Goal: Feedback & Contribution: Contribute content

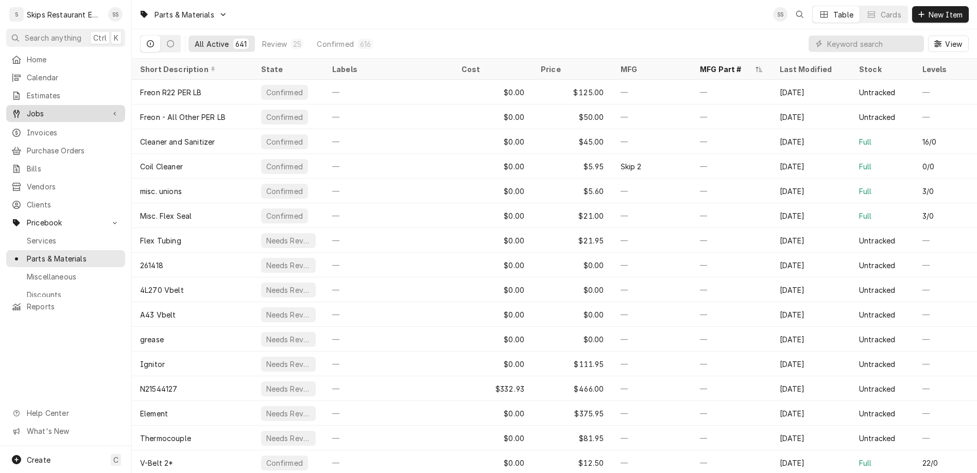
click at [27, 108] on span "Jobs" at bounding box center [66, 113] width 78 height 11
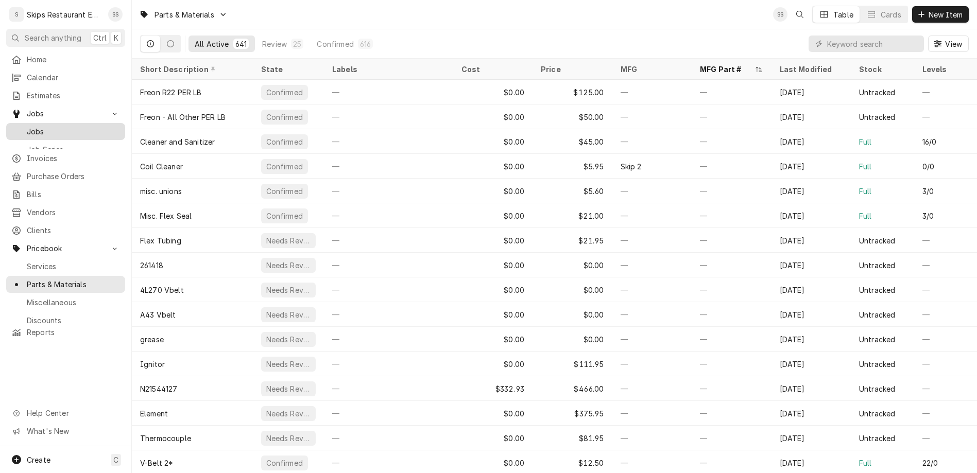
click at [27, 126] on span "Jobs" at bounding box center [73, 131] width 93 height 11
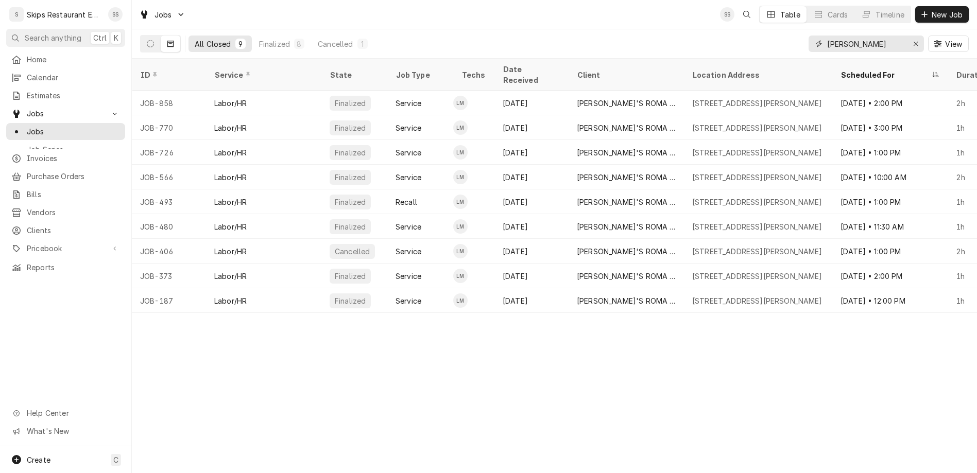
drag, startPoint x: 881, startPoint y: 34, endPoint x: 831, endPoint y: 33, distance: 50.0
click at [831, 36] on input "niki" at bounding box center [865, 44] width 77 height 16
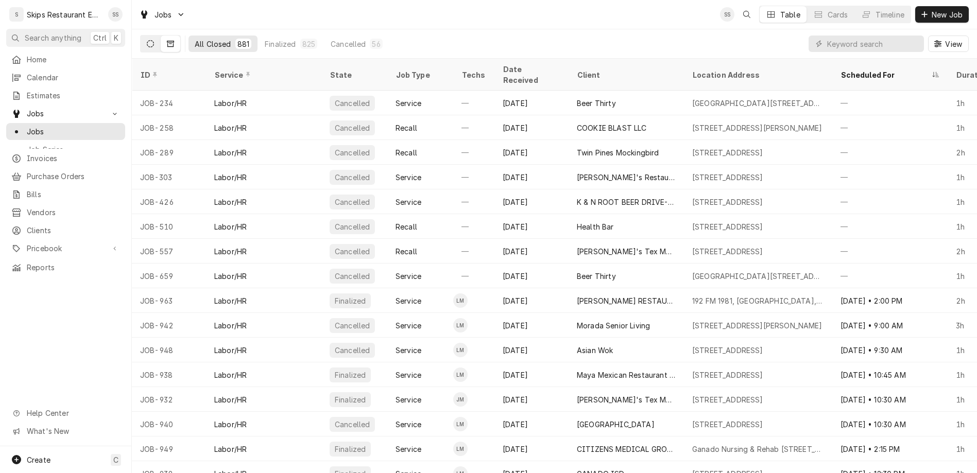
click at [147, 40] on icon "Dynamic Content Wrapper" at bounding box center [150, 43] width 7 height 7
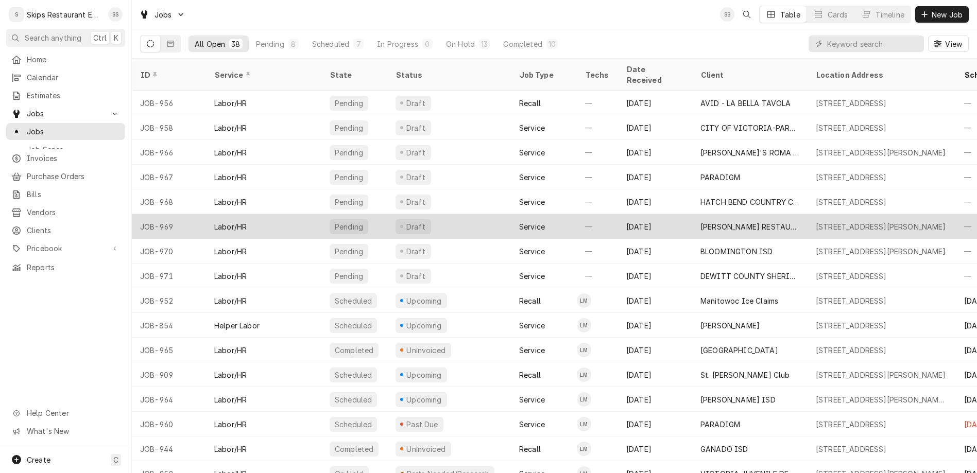
click at [692, 214] on div "[PERSON_NAME] RESTAURANT" at bounding box center [749, 226] width 115 height 25
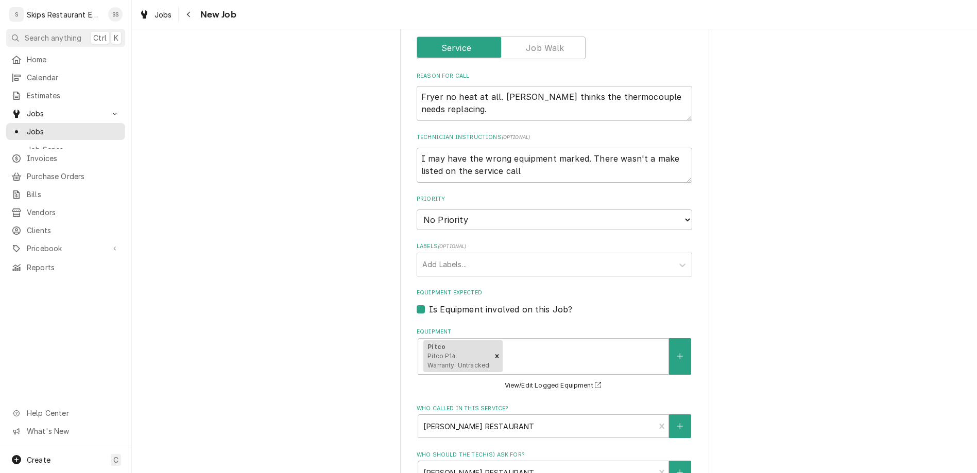
scroll to position [483, 0]
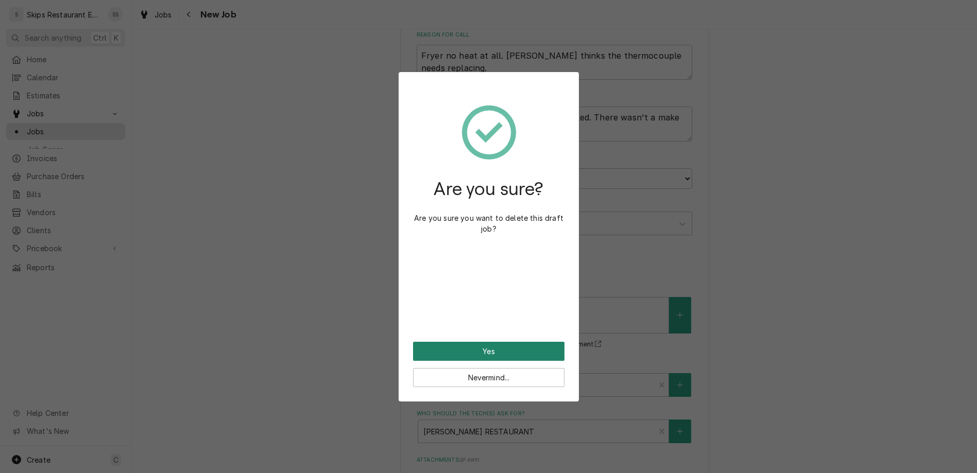
click at [466, 342] on button "Yes" at bounding box center [488, 351] width 151 height 19
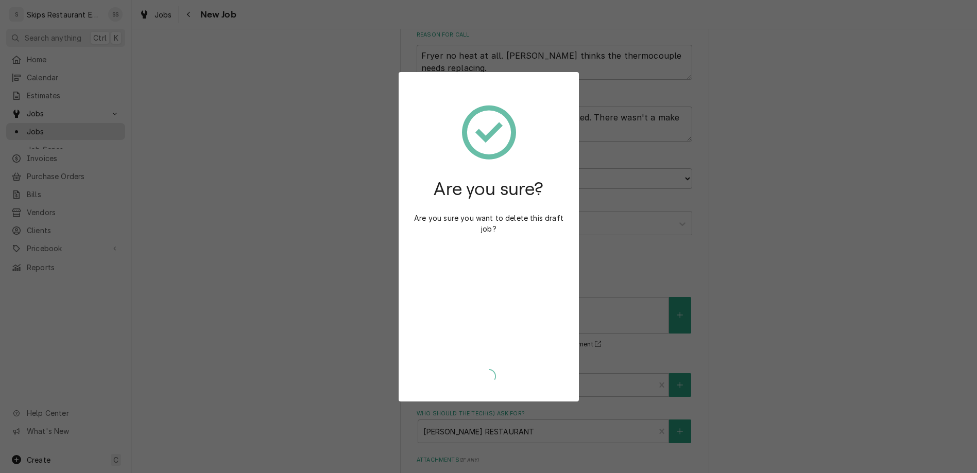
scroll to position [456, 0]
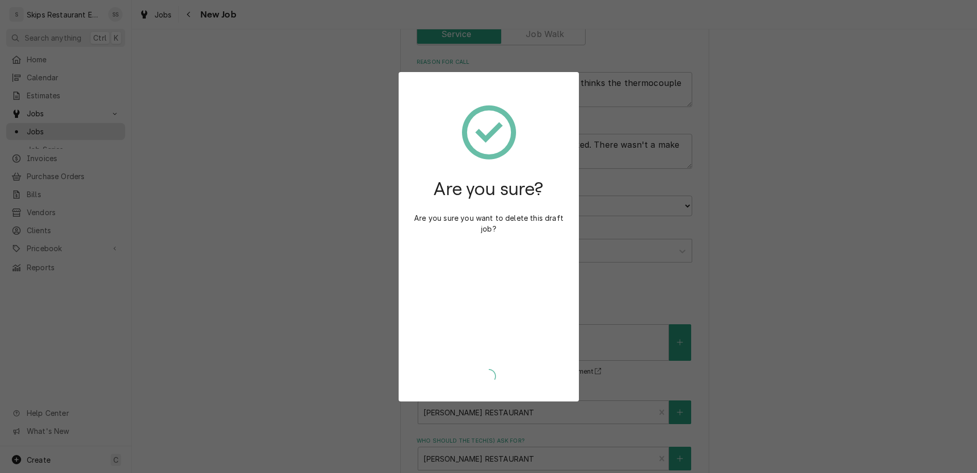
type textarea "x"
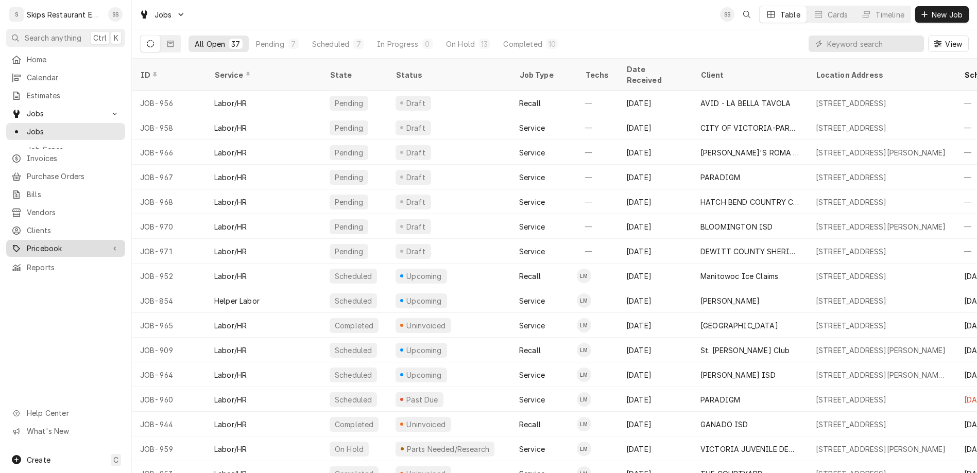
click at [38, 243] on span "Pricebook" at bounding box center [66, 248] width 78 height 11
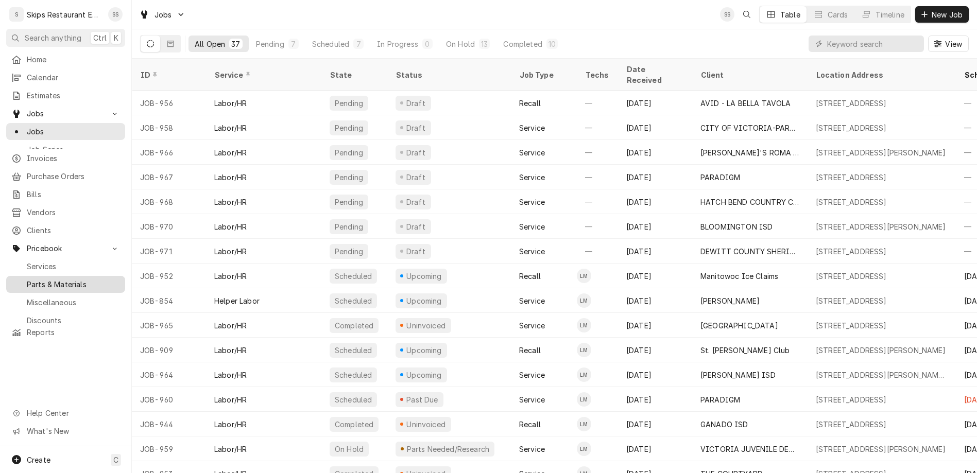
click at [35, 279] on span "Parts & Materials" at bounding box center [73, 284] width 93 height 11
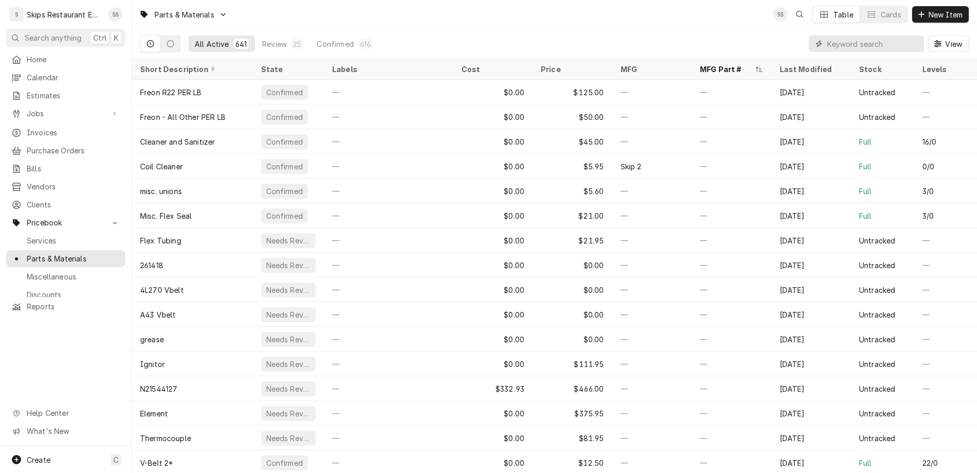
click at [891, 36] on input "Dynamic Content Wrapper" at bounding box center [873, 44] width 92 height 16
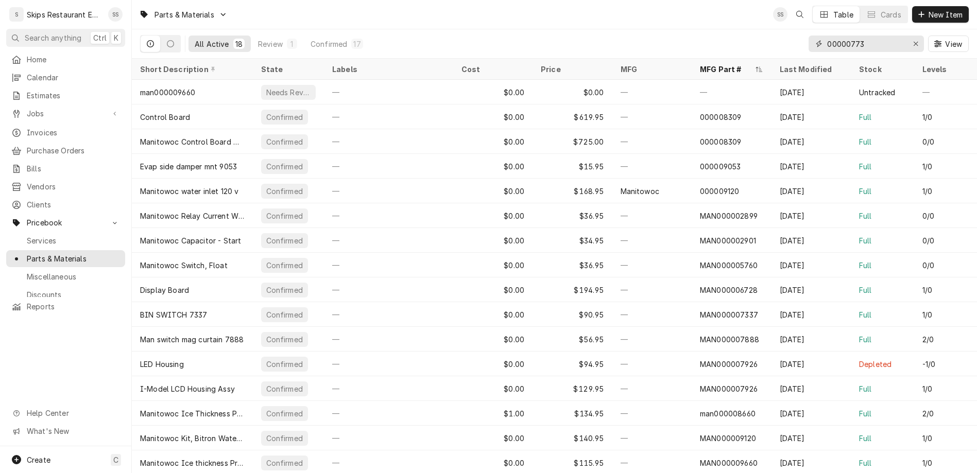
type input "000007737"
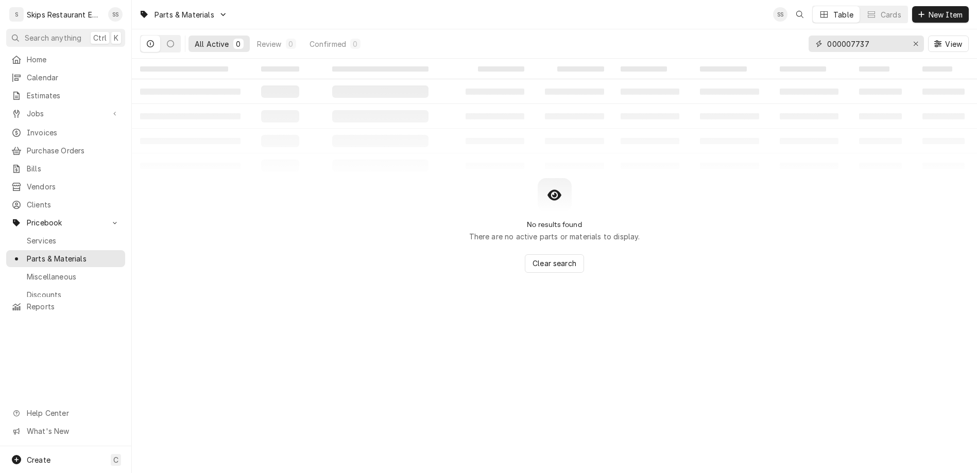
drag, startPoint x: 902, startPoint y: 31, endPoint x: 856, endPoint y: 33, distance: 45.4
click at [855, 36] on input "000007737" at bounding box center [865, 44] width 77 height 16
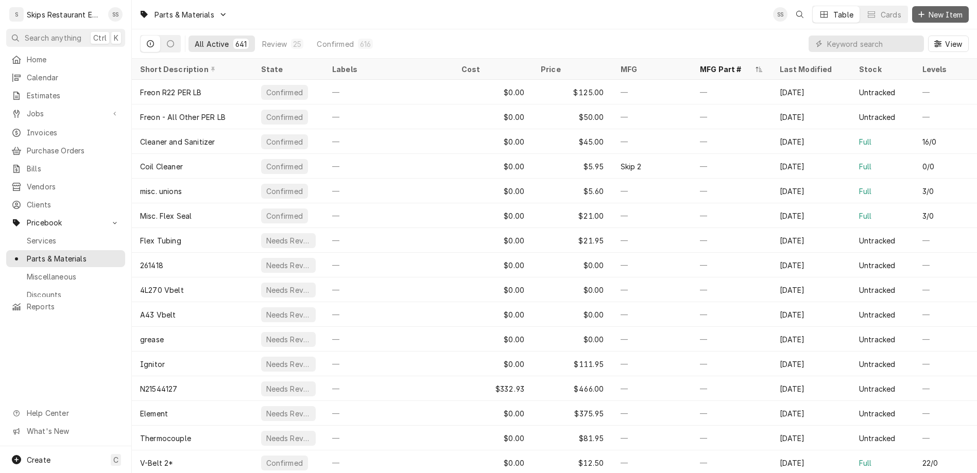
click at [953, 14] on span "New Item" at bounding box center [945, 14] width 38 height 11
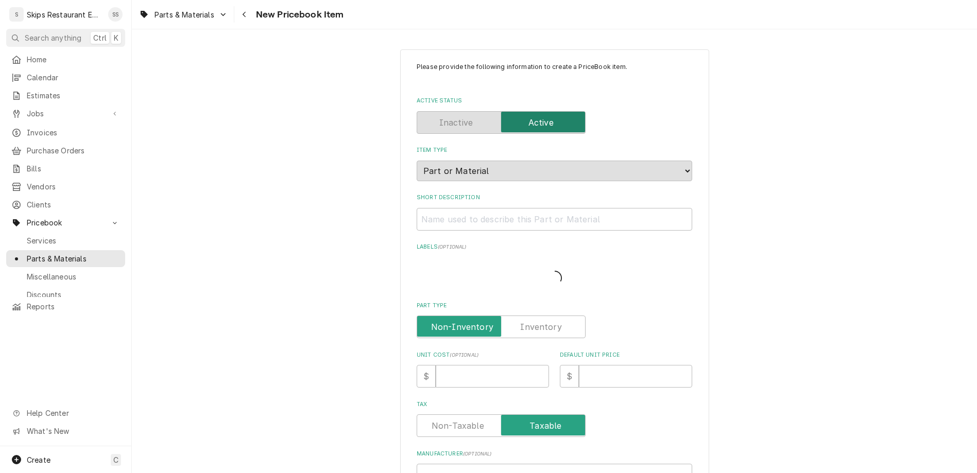
type textarea "x"
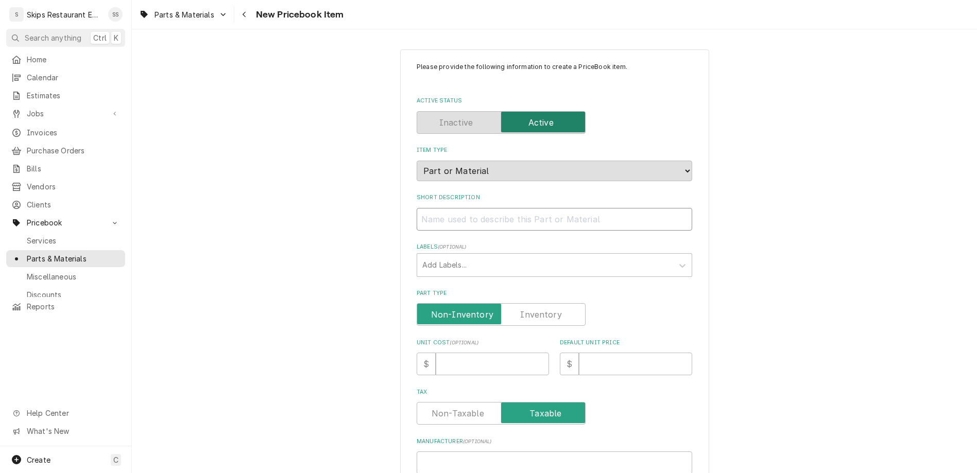
click at [475, 208] on input "Short Description" at bounding box center [555, 219] width 276 height 23
type input "M"
type textarea "x"
type input "H"
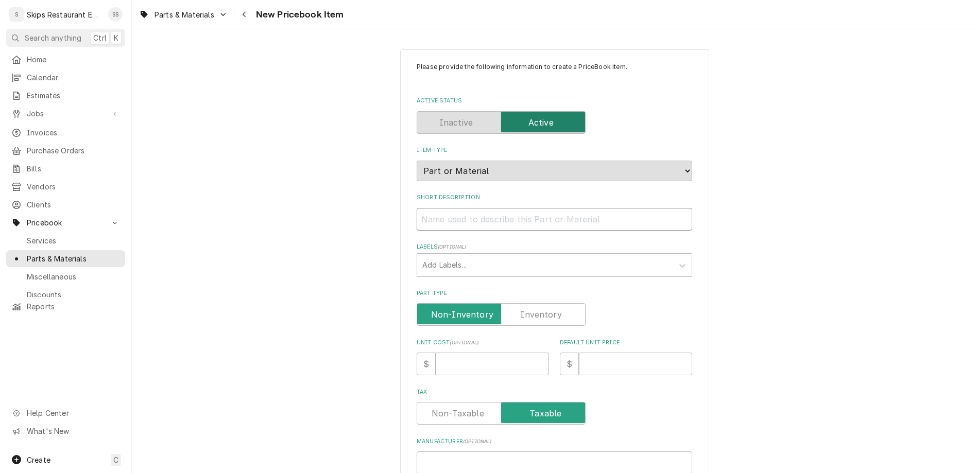
type textarea "x"
type input "Ha"
type textarea "x"
type input "Har"
type textarea "x"
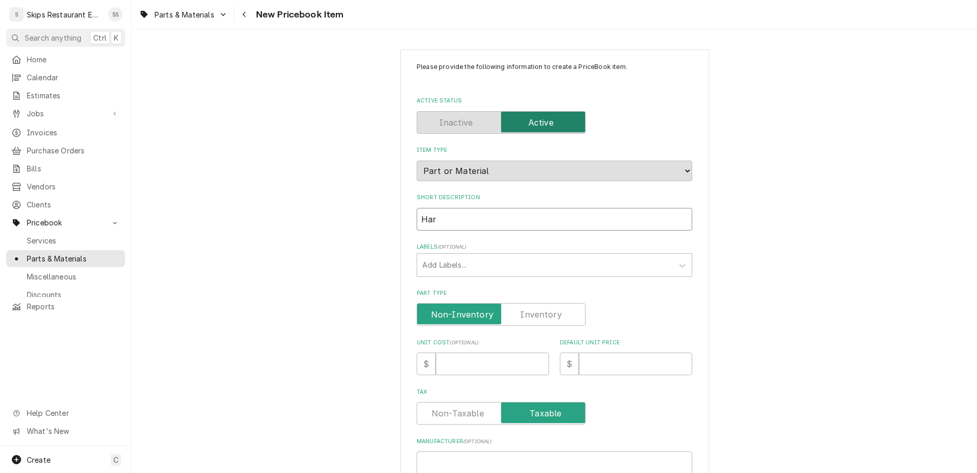
type input "Harn"
type textarea "x"
type input "Harne"
type textarea "x"
type input "Harnes"
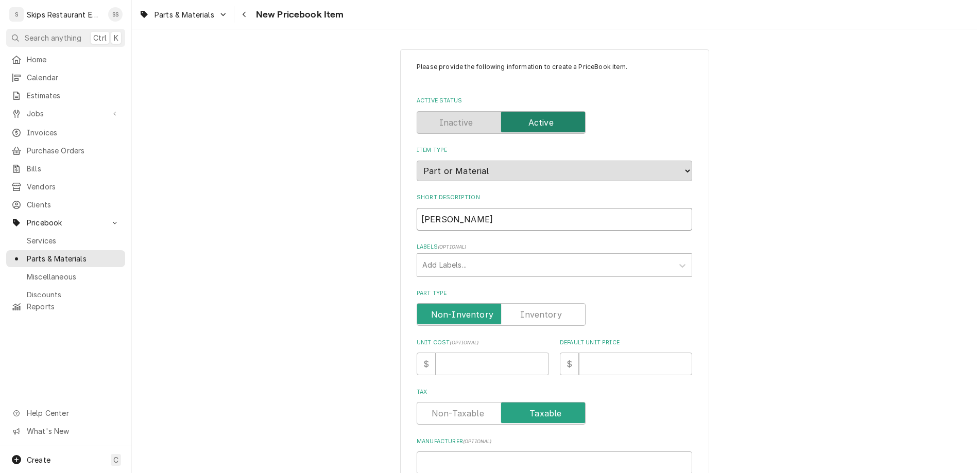
type textarea "x"
type input "Harness"
type textarea "x"
type input "Harness"
type textarea "x"
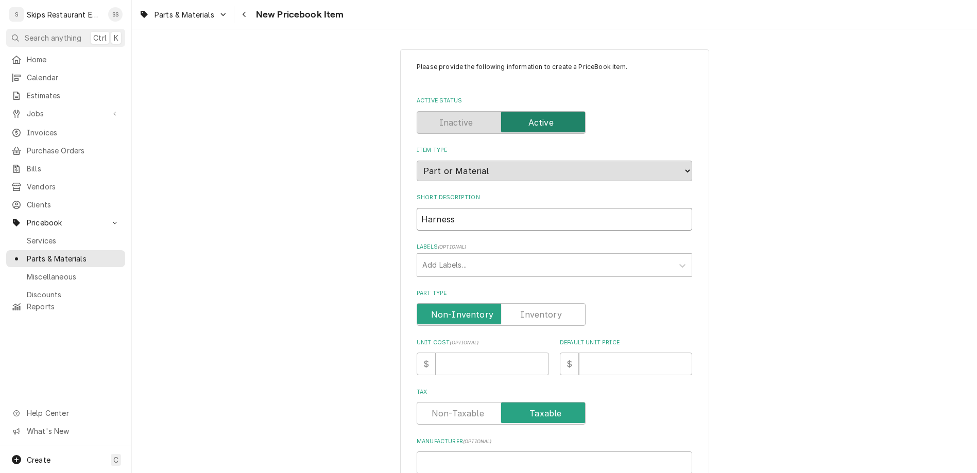
type input "Harness W"
type textarea "x"
type input "Harness Wi"
type textarea "x"
type input "Harness Wir"
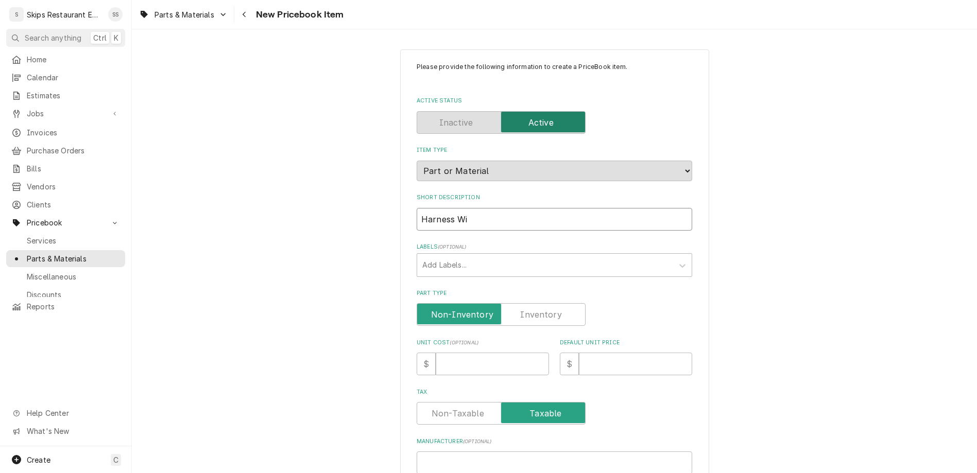
type textarea "x"
type input "Harness Wiri"
type textarea "x"
type input "Harness Wirin"
type textarea "x"
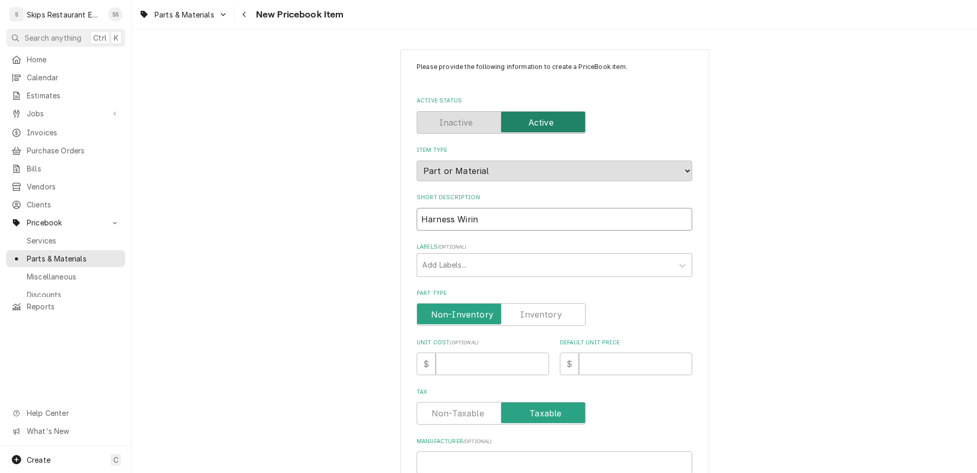
type input "Harness Wiring"
type textarea "x"
type input "Harness Wiring"
type textarea "x"
type input "Harness Wiring L"
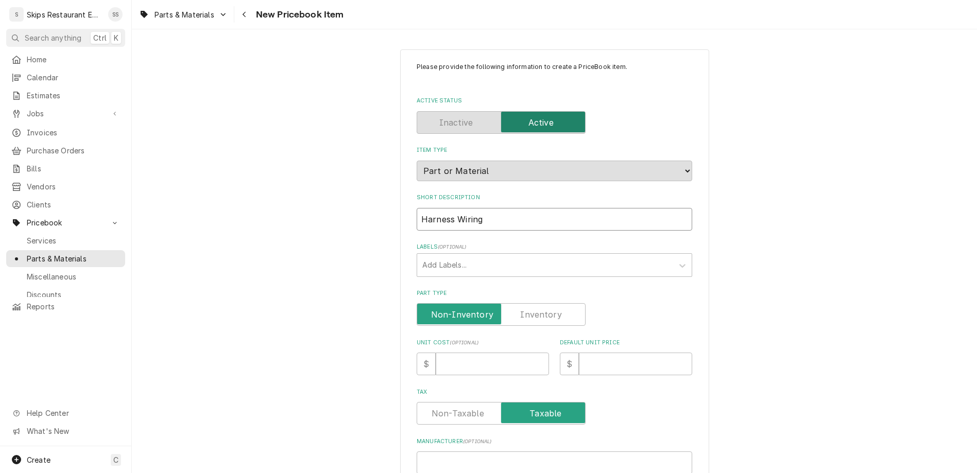
type textarea "x"
type input "Harness Wiring LC"
type textarea "x"
type input "Harness Wiring LCD"
type textarea "x"
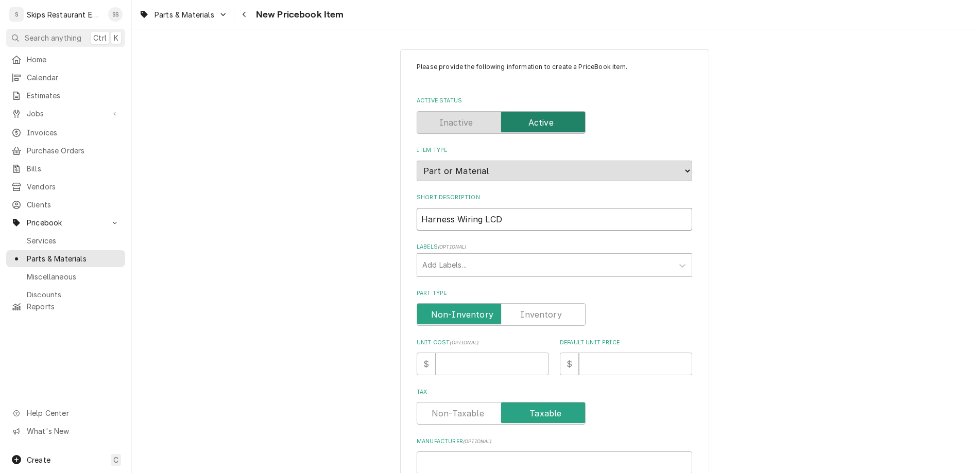
type input "Harness Wiring LCD"
type textarea "x"
type input "Harness Wiring LCD 3"
type textarea "x"
type input "Harness Wiring LCD 30"
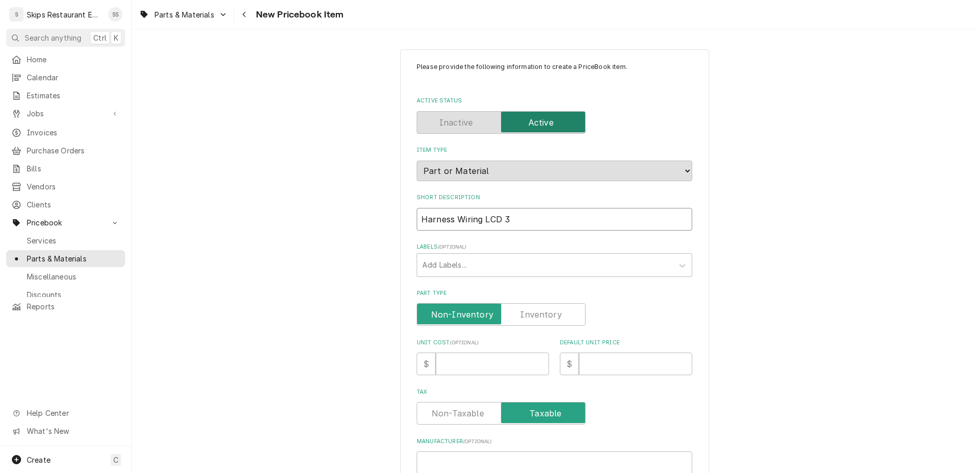
type textarea "x"
type input "Harness Wiring LCD 30""
type textarea "x"
type input "Harness Wiring LCD 30""
click at [540, 303] on input "Part Type" at bounding box center [501, 314] width 160 height 23
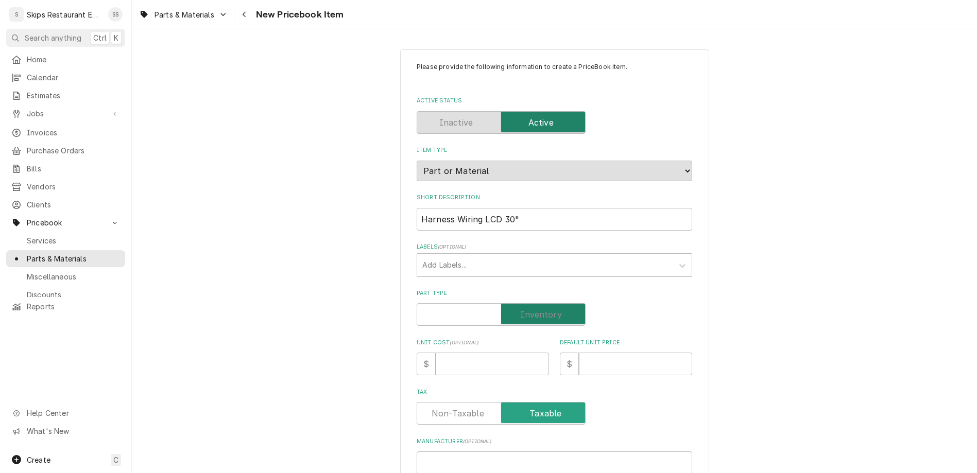
checkbox input "true"
type textarea "x"
click at [579, 353] on input "Default Unit Price" at bounding box center [635, 364] width 113 height 23
paste input "000007737"
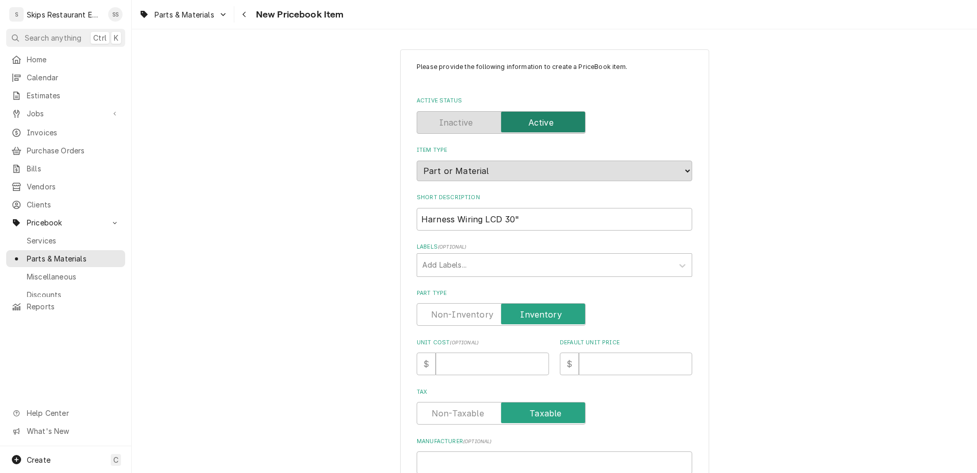
type input "000007737"
type textarea "x"
type input "000007737"
click at [585, 353] on input "Default Unit Price" at bounding box center [635, 364] width 113 height 23
type input "1"
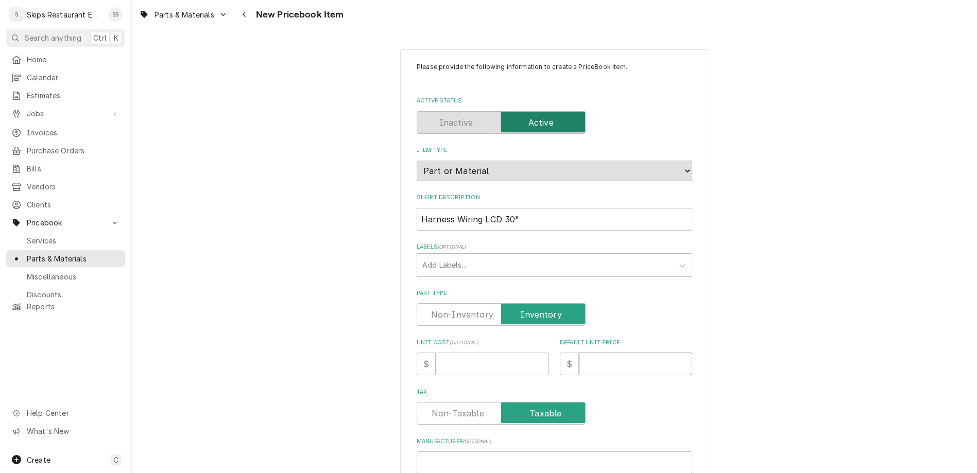
type textarea "x"
type input "18"
type textarea "x"
type input "185"
type textarea "x"
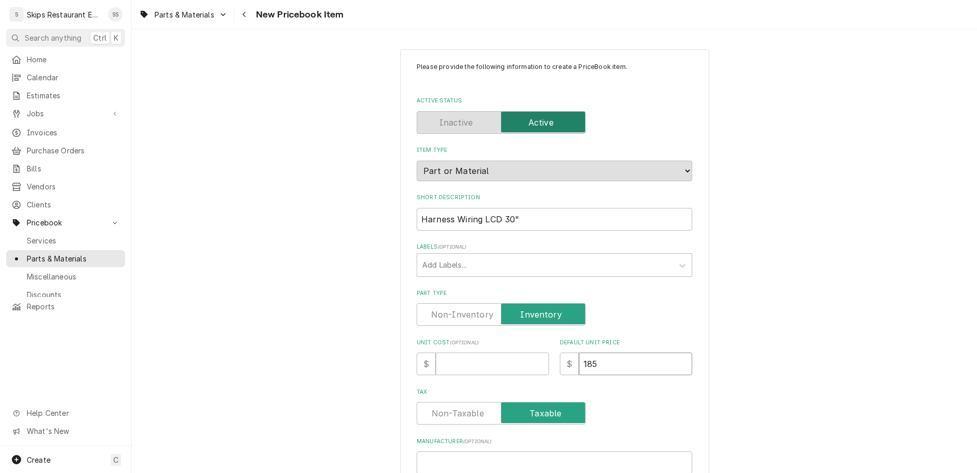
type input "185.6"
type textarea "x"
type input "185.67"
type textarea "x"
click at [535, 452] on input "Manufacturer ( optional )" at bounding box center [555, 463] width 276 height 23
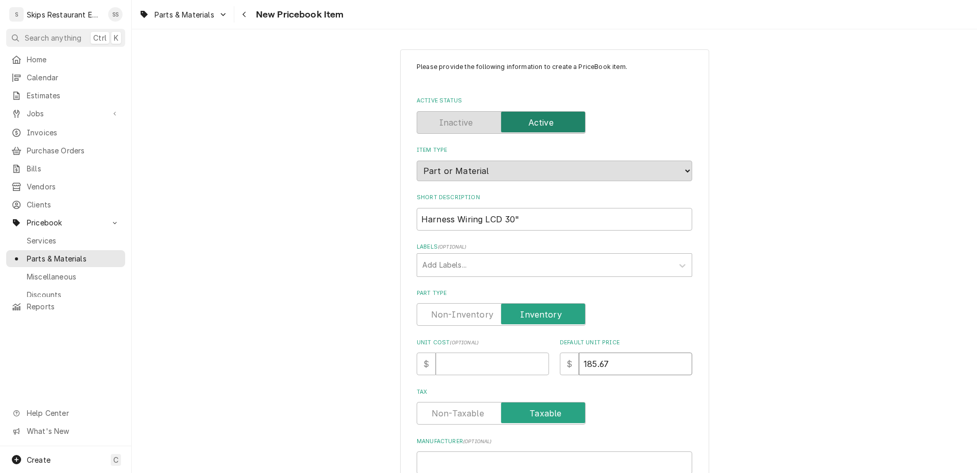
click at [592, 353] on input "185.67" at bounding box center [635, 364] width 113 height 23
type input "185.6"
type textarea "x"
type input "185"
type textarea "x"
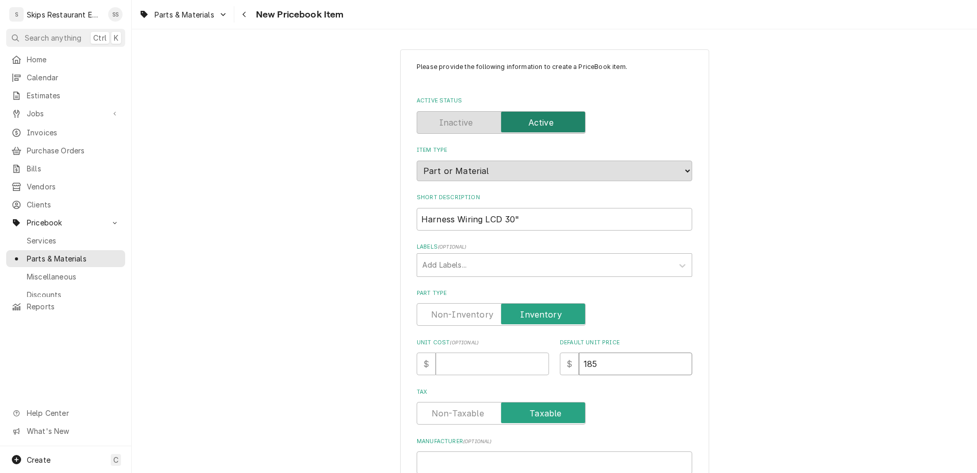
type input "185.9"
type textarea "x"
type input "185.95"
type textarea "x"
type input "185.95"
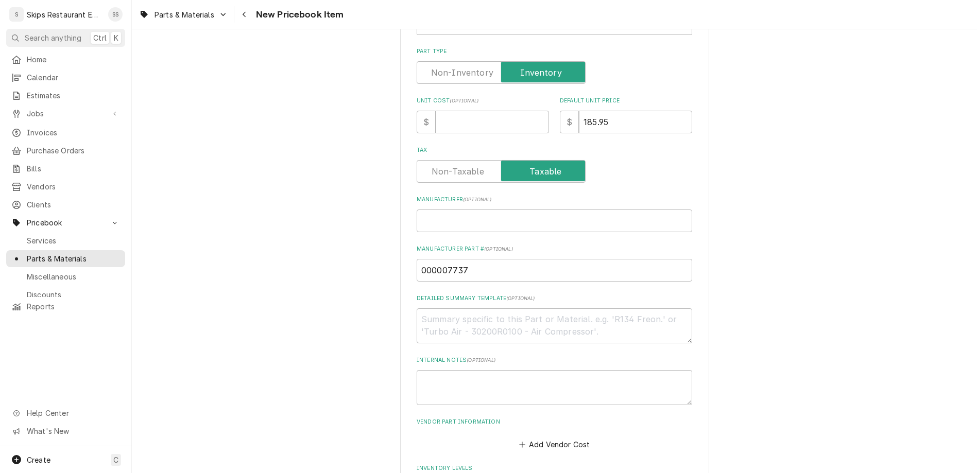
scroll to position [321, 0]
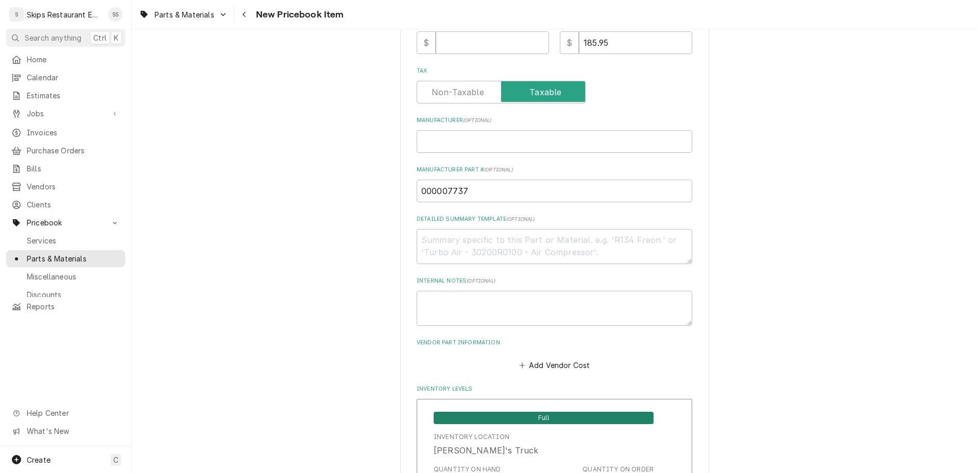
drag, startPoint x: 481, startPoint y: 424, endPoint x: 450, endPoint y: 423, distance: 30.9
type input "1"
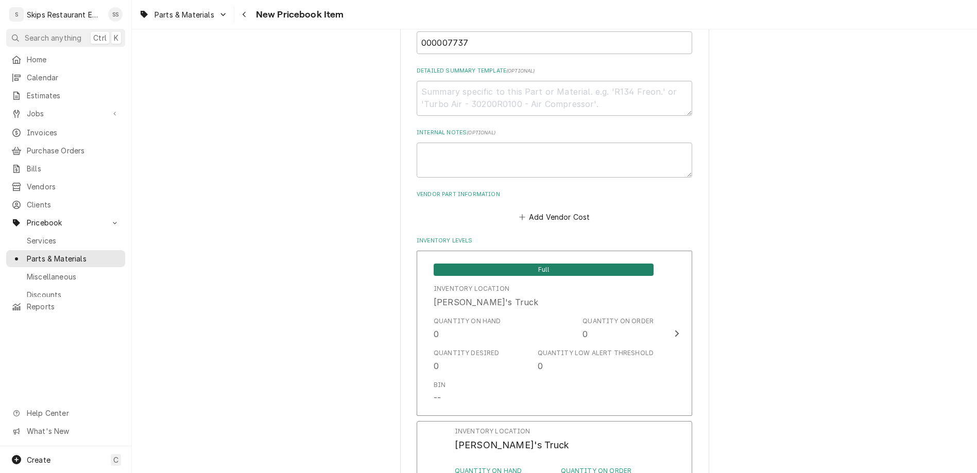
scroll to position [482, 0]
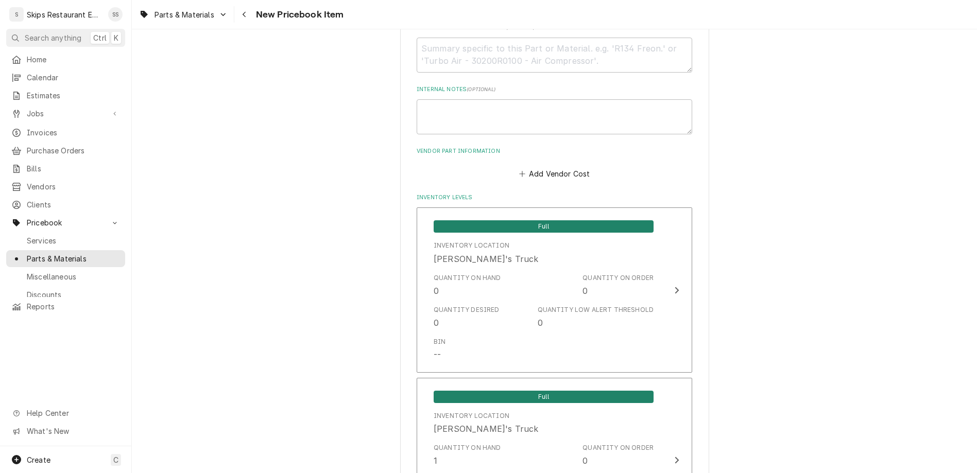
scroll to position [517, 0]
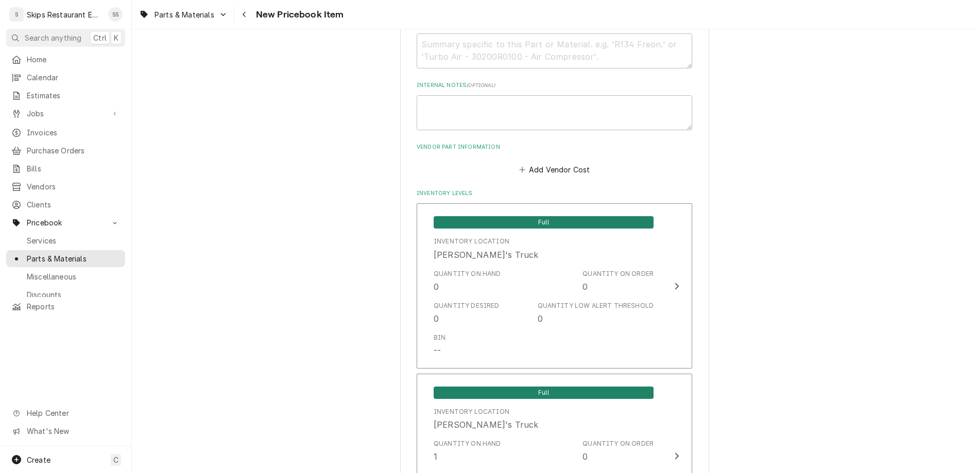
type textarea "x"
